Goal: Check status: Check status

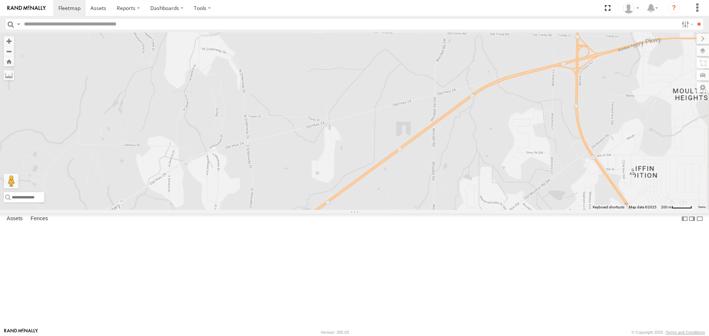
drag, startPoint x: 534, startPoint y: 100, endPoint x: 506, endPoint y: 138, distance: 47.5
click at [506, 138] on div "201 Bad Tracker 295 1502 203 1505 1508 Bad Tracker 221 212 1503 1506" at bounding box center [354, 120] width 709 height 177
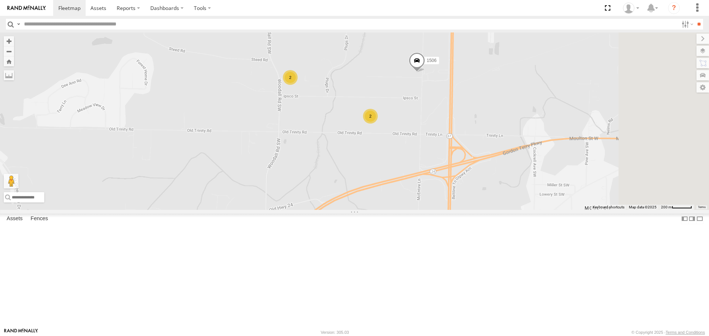
drag, startPoint x: 531, startPoint y: 119, endPoint x: 360, endPoint y: 225, distance: 201.2
click at [360, 210] on div "201 Bad Tracker 295 1502 203 1505 1508 Bad Tracker 221 212 1503 1506 2 2" at bounding box center [354, 120] width 709 height 177
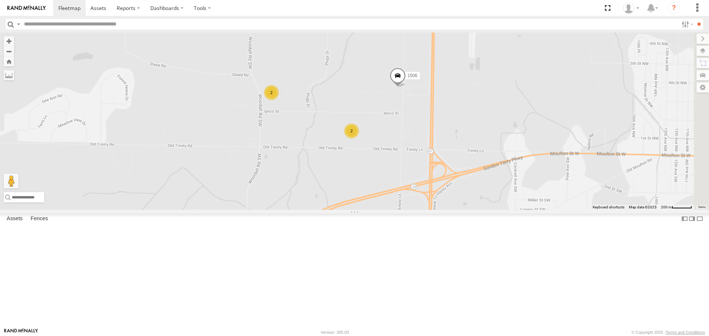
click at [406, 88] on span at bounding box center [398, 78] width 16 height 20
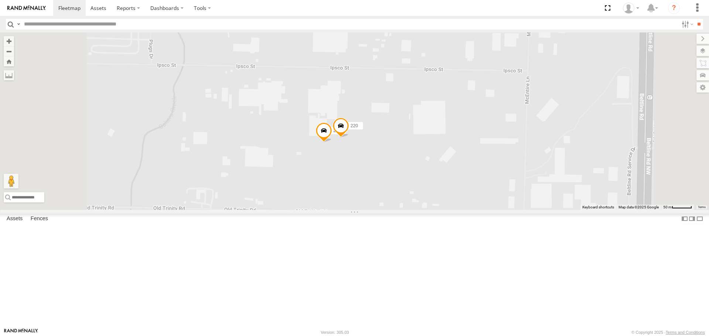
click at [349, 138] on span at bounding box center [341, 128] width 16 height 20
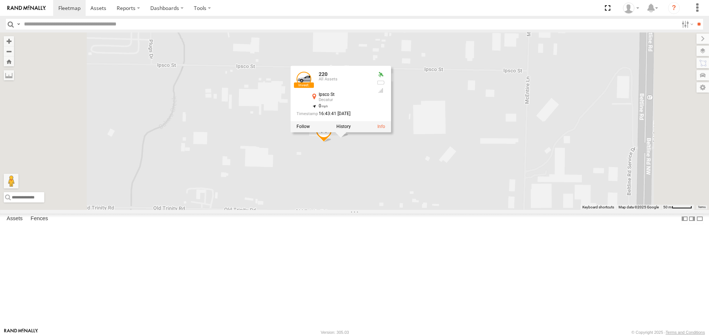
click at [437, 210] on div "201 Bad Tracker 295 1502 203 1505 1508 Bad Tracker 221 212 1503 1506 211 220 22…" at bounding box center [354, 120] width 709 height 177
click at [332, 143] on span at bounding box center [324, 133] width 16 height 20
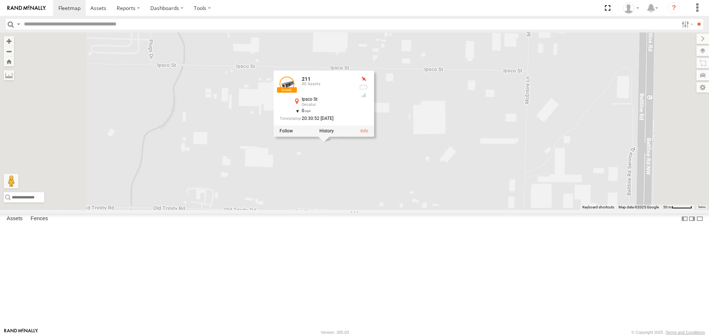
click at [336, 200] on div "201 Bad Tracker 295 1502 203 1505 1508 Bad Tracker 221 212 1503 1506 211 220 21…" at bounding box center [354, 120] width 709 height 177
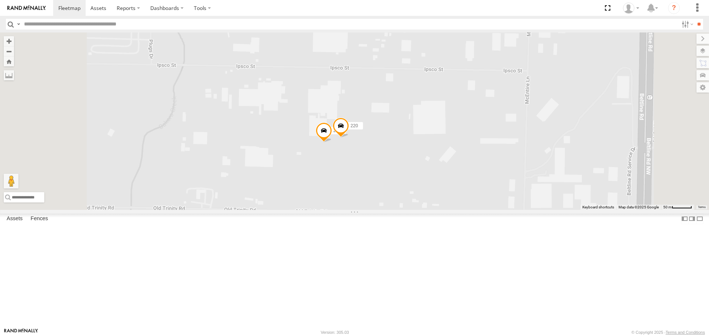
drag, startPoint x: 325, startPoint y: 179, endPoint x: 469, endPoint y: 223, distance: 150.8
click at [501, 210] on div "201 Bad Tracker 295 1502 203 1505 1508 Bad Tracker 221 212 1503 1506 211 220" at bounding box center [354, 120] width 709 height 177
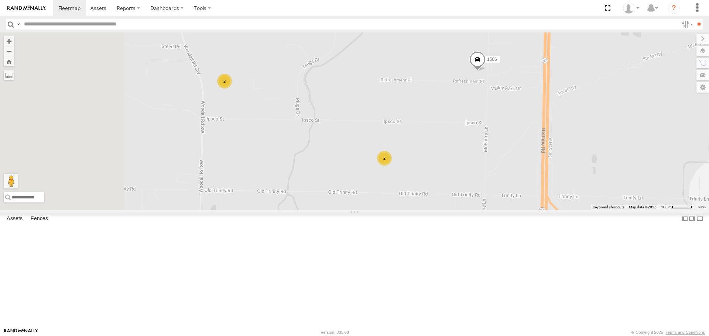
drag, startPoint x: 336, startPoint y: 163, endPoint x: 384, endPoint y: 178, distance: 51.0
click at [432, 186] on div "201 Bad Tracker 295 1502 203 1505 1508 Bad Tracker 221 212 1503 1506 2 2" at bounding box center [354, 120] width 709 height 177
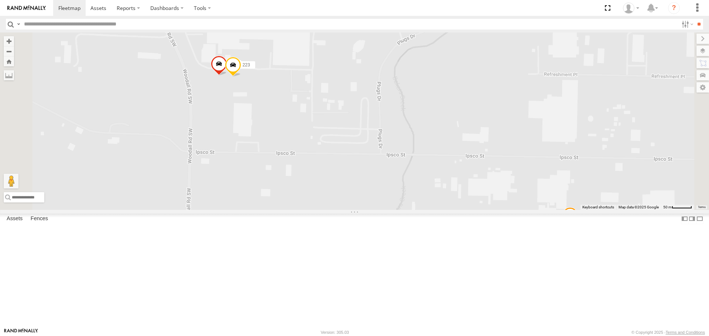
drag, startPoint x: 322, startPoint y: 143, endPoint x: 333, endPoint y: 132, distance: 15.9
click at [339, 155] on div "201 Bad Tracker 295 1502 203 1505 1508 Bad Tracker 221 212 1503 1506 223 211 21…" at bounding box center [354, 120] width 709 height 177
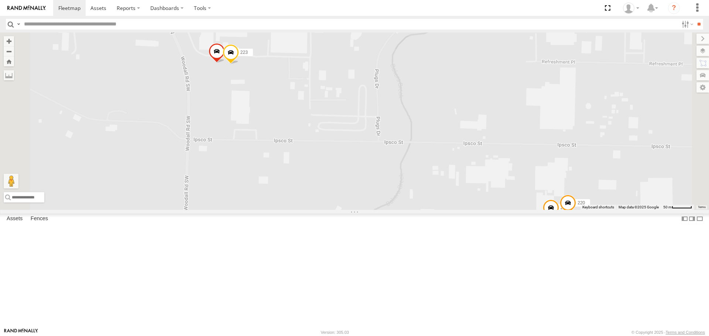
drag, startPoint x: 352, startPoint y: 180, endPoint x: 355, endPoint y: 187, distance: 7.8
click at [357, 188] on div "201 Bad Tracker 295 1502 203 1505 1508 Bad Tracker 221 212 1503 1506 223 211 21…" at bounding box center [354, 120] width 709 height 177
click at [237, 64] on span at bounding box center [229, 54] width 16 height 20
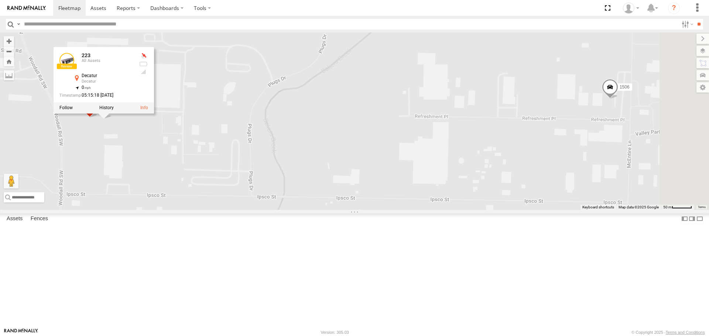
drag, startPoint x: 453, startPoint y: 183, endPoint x: 367, endPoint y: 223, distance: 95.7
click at [367, 210] on div "201 Bad Tracker 295 1502 203 1505 1508 Bad Tracker 221 212 1503 1506 223 211 21…" at bounding box center [354, 120] width 709 height 177
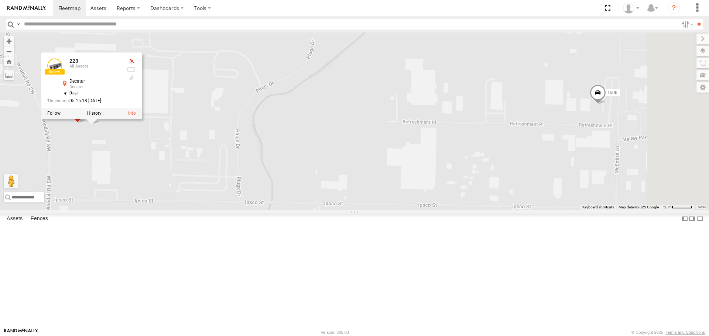
click at [606, 105] on span at bounding box center [598, 95] width 16 height 20
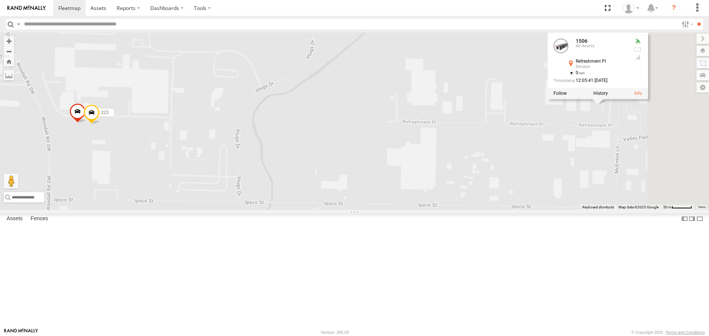
drag, startPoint x: 666, startPoint y: 185, endPoint x: 492, endPoint y: 162, distance: 175.4
click at [492, 162] on div "201 Bad Tracker 295 1502 203 1505 1508 Bad Tracker 221 212 1503 1506 223 211 [P…" at bounding box center [354, 120] width 709 height 177
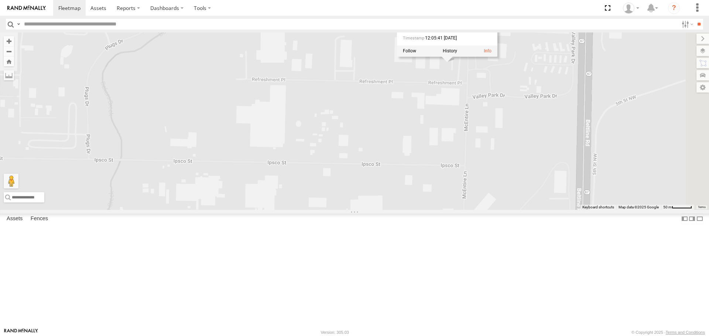
drag, startPoint x: 522, startPoint y: 188, endPoint x: 372, endPoint y: 147, distance: 155.7
click at [372, 147] on div "201 Bad Tracker 295 1502 203 1505 1508 Bad Tracker 221 212 1503 1506 223 211 [P…" at bounding box center [354, 120] width 709 height 177
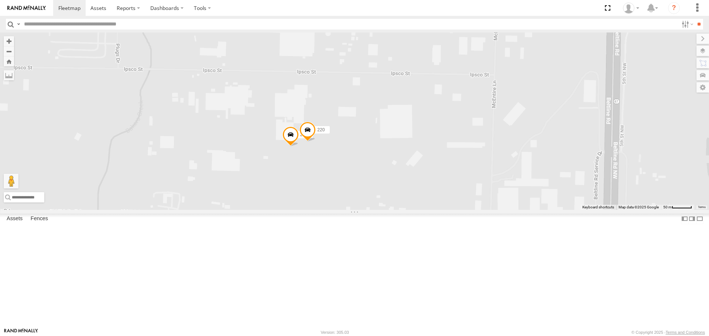
drag, startPoint x: 434, startPoint y: 233, endPoint x: 463, endPoint y: 141, distance: 96.2
click at [463, 141] on div "201 Bad Tracker 295 1502 203 1505 1508 Bad Tracker 221 212 1503 1506 223 211 [P…" at bounding box center [354, 120] width 709 height 177
click at [94, 23] on input "text" at bounding box center [349, 24] width 657 height 11
type input "***"
click at [695, 19] on input "**" at bounding box center [699, 24] width 8 height 11
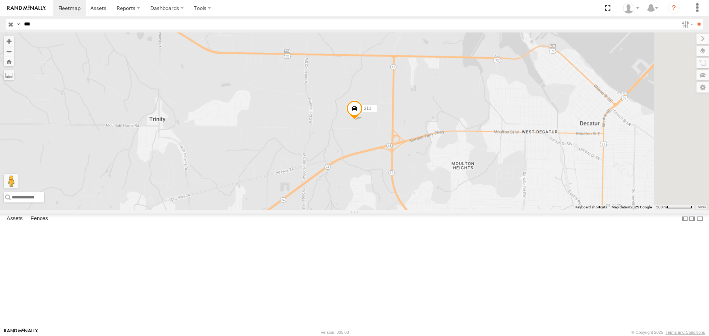
click at [363, 121] on span at bounding box center [354, 111] width 16 height 20
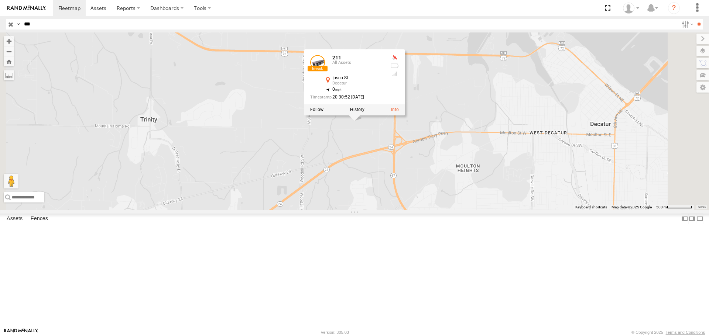
click at [473, 199] on div "211 211 All Assets Ipsco St Decatur 34.60653 , -87.04054 0 20:30:52 [DATE]" at bounding box center [354, 120] width 709 height 177
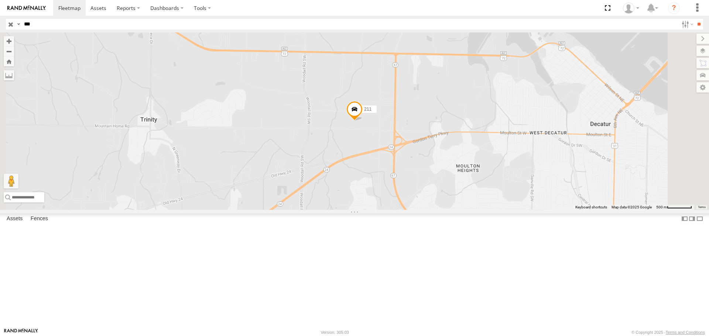
click at [12, 27] on input "button" at bounding box center [11, 24] width 10 height 11
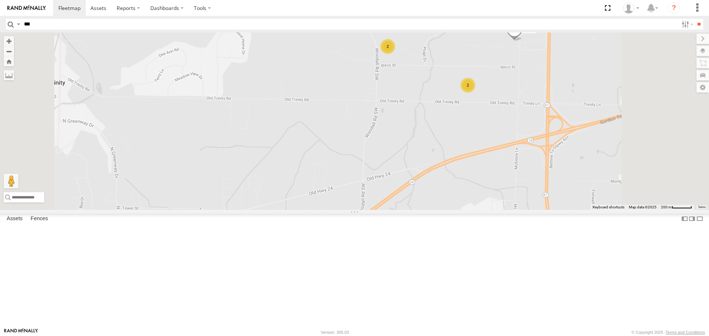
drag, startPoint x: 523, startPoint y: 112, endPoint x: 485, endPoint y: 131, distance: 42.4
click at [485, 131] on div "201 Bad Tracker 295 1502 203 1505 1508 Bad Tracker 1507 205 221 212 1503 1506 2…" at bounding box center [354, 120] width 709 height 177
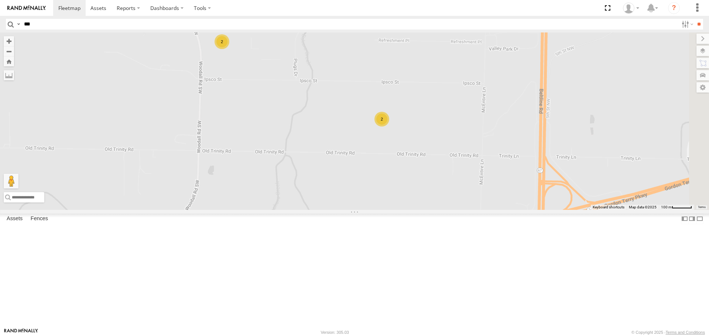
drag, startPoint x: 518, startPoint y: 126, endPoint x: 353, endPoint y: 148, distance: 166.1
click at [353, 148] on div "201 Bad Tracker 295 1502 203 1505 1508 Bad Tracker 1507 205 221 212 1503 1506 2…" at bounding box center [354, 120] width 709 height 177
